Goal: Information Seeking & Learning: Learn about a topic

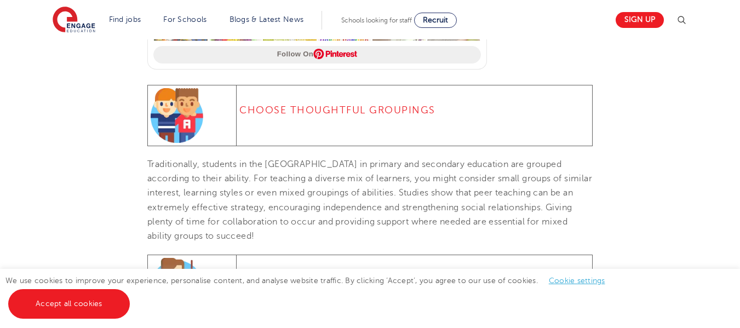
scroll to position [1196, 0]
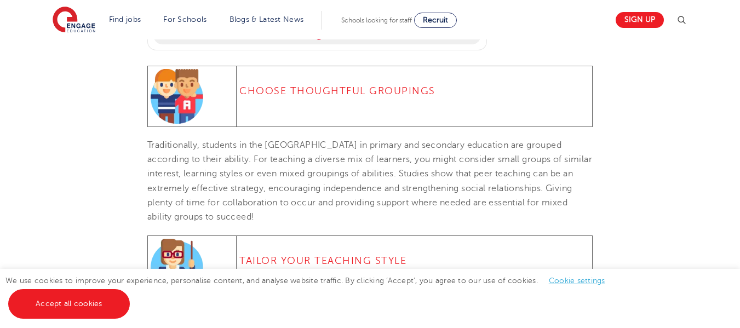
click at [687, 20] on img at bounding box center [680, 20] width 13 height 13
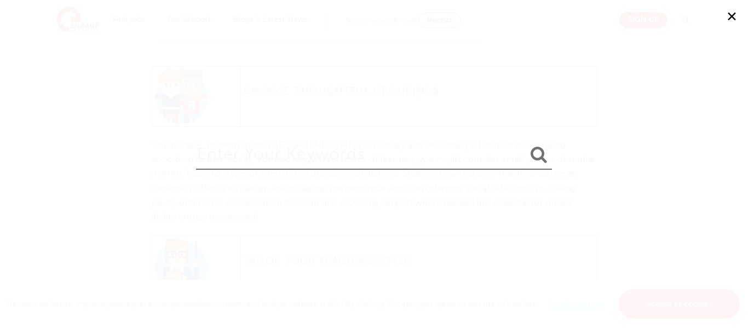
click at [725, 19] on button "✕" at bounding box center [731, 16] width 33 height 33
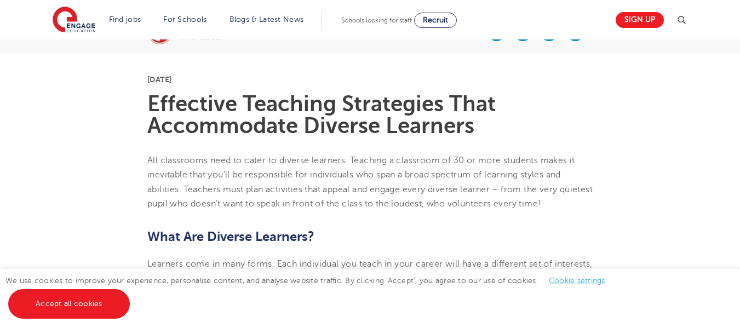
scroll to position [253, 0]
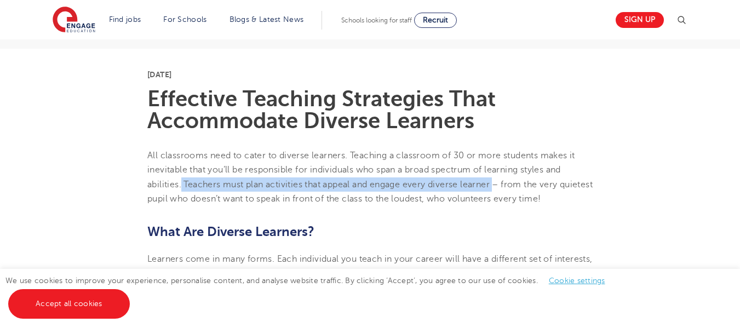
drag, startPoint x: 182, startPoint y: 183, endPoint x: 485, endPoint y: 186, distance: 302.7
click at [496, 189] on p "All classrooms need to cater to diverse learners. Teaching a classroom of 30 or…" at bounding box center [369, 176] width 445 height 57
copy span "Teachers must plan activities that appeal and engage every diverse learner"
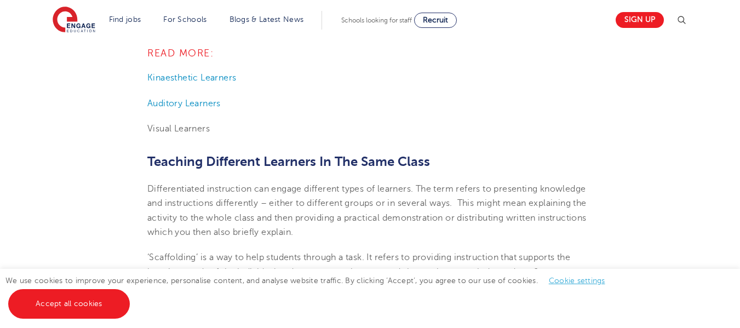
scroll to position [582, 0]
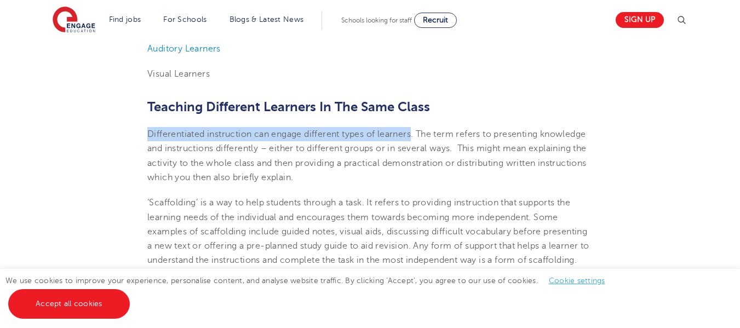
drag, startPoint x: 148, startPoint y: 132, endPoint x: 413, endPoint y: 135, distance: 265.5
click at [413, 135] on span "Differentiated instruction can engage different types of learners. The term ref…" at bounding box center [366, 155] width 439 height 53
copy span "Differentiated instruction can engage different types of learners"
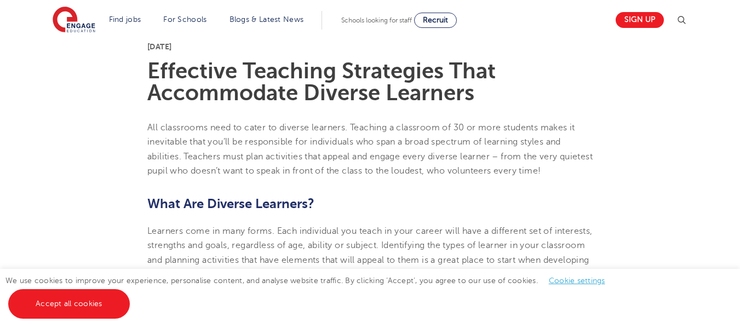
scroll to position [291, 0]
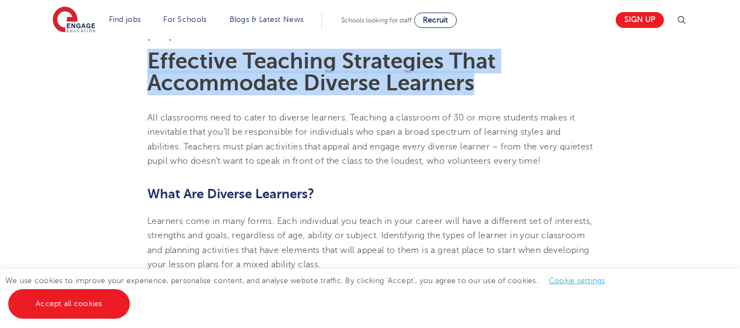
drag, startPoint x: 151, startPoint y: 57, endPoint x: 494, endPoint y: 98, distance: 345.7
click at [506, 75] on h1 "Effective Teaching Strategies That Accommodate Diverse Learners" at bounding box center [369, 72] width 445 height 44
